Goal: Contribute content

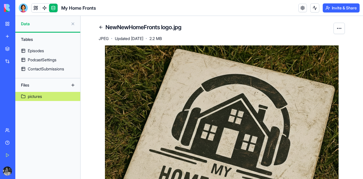
click at [76, 28] on button at bounding box center [72, 23] width 9 height 9
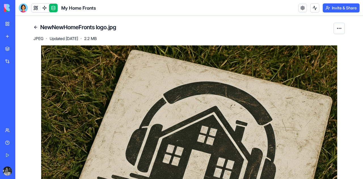
click at [35, 9] on link at bounding box center [35, 8] width 8 height 8
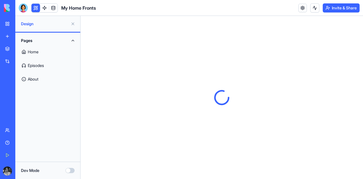
click at [23, 9] on div at bounding box center [23, 7] width 9 height 9
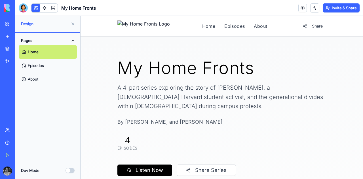
click at [21, 11] on div at bounding box center [23, 7] width 9 height 9
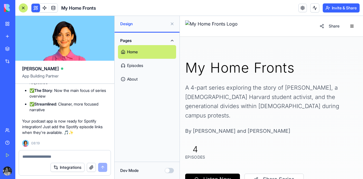
scroll to position [15658, 0]
click at [137, 68] on link "Episodes" at bounding box center [147, 66] width 58 height 14
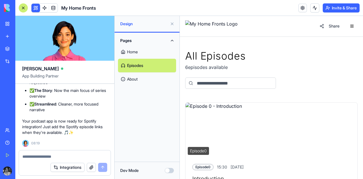
scroll to position [15783, 0]
click at [48, 155] on textarea at bounding box center [64, 156] width 85 height 6
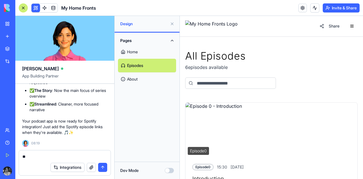
type textarea "*"
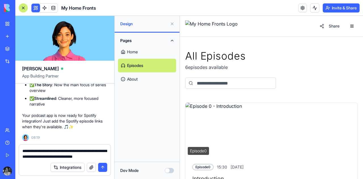
type textarea "**********"
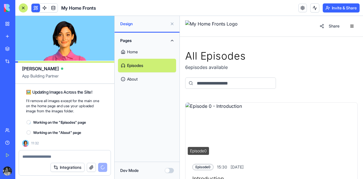
scroll to position [15873, 0]
